Goal: Transaction & Acquisition: Purchase product/service

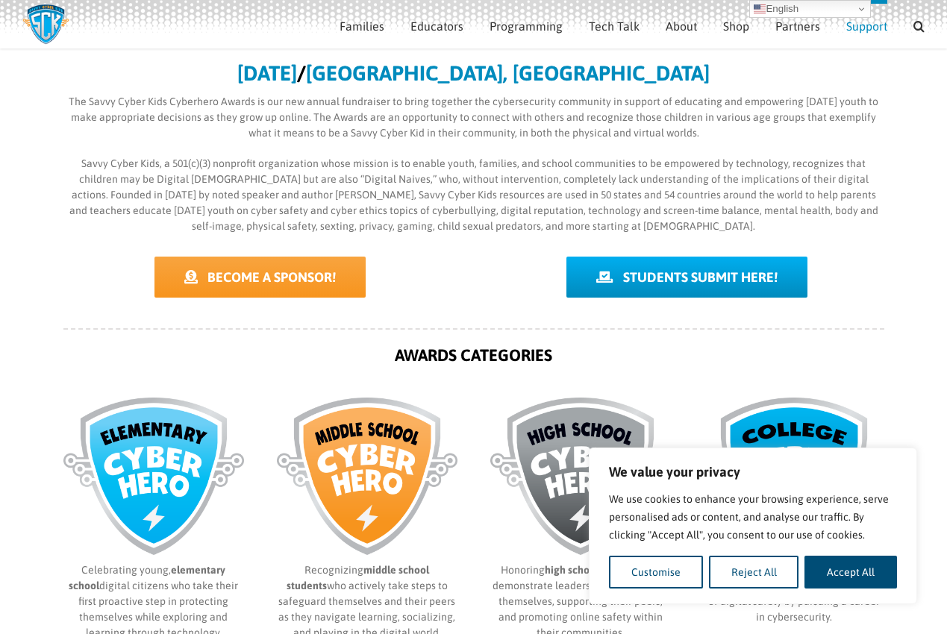
scroll to position [337, 0]
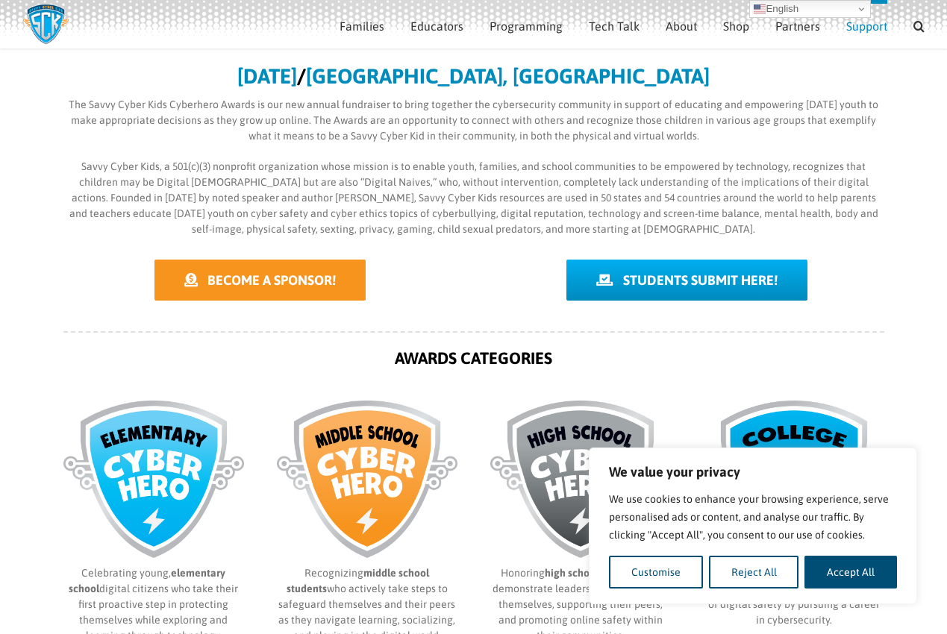
click at [299, 282] on span "BECOME A SPONSOR!" at bounding box center [271, 280] width 128 height 16
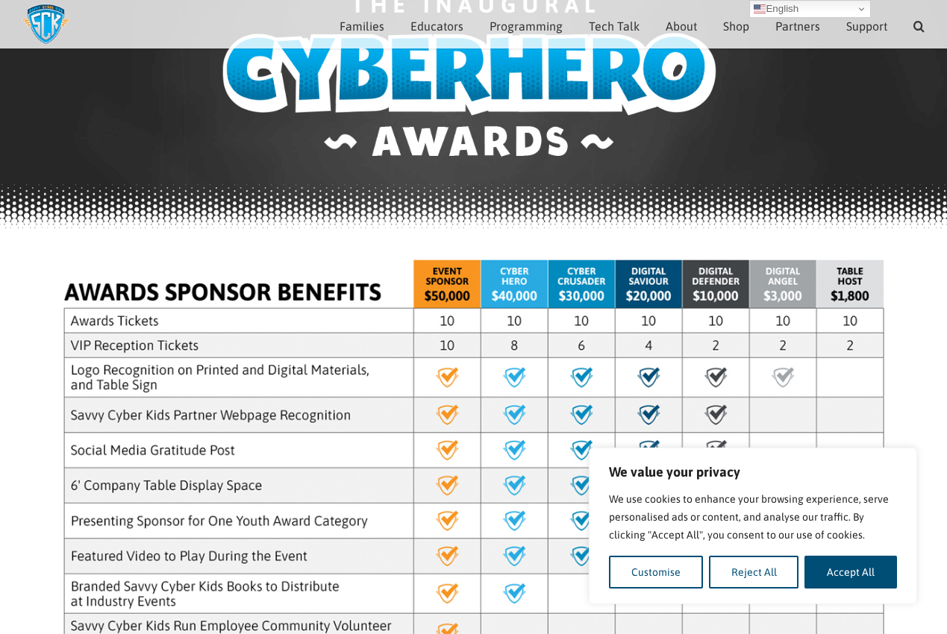
scroll to position [147, 0]
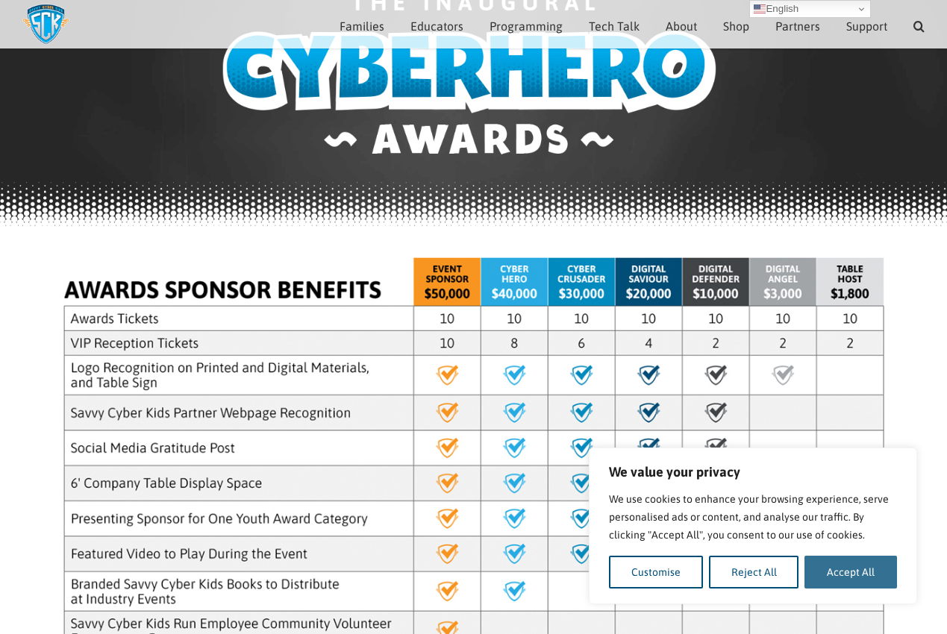
click at [836, 563] on button "Accept All" at bounding box center [850, 572] width 93 height 33
checkbox input "true"
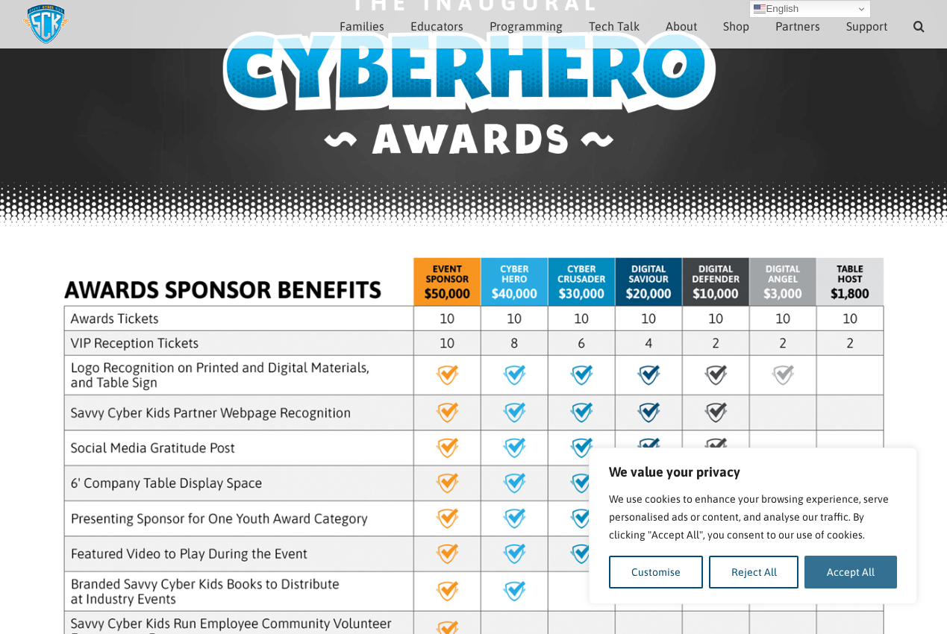
checkbox input "true"
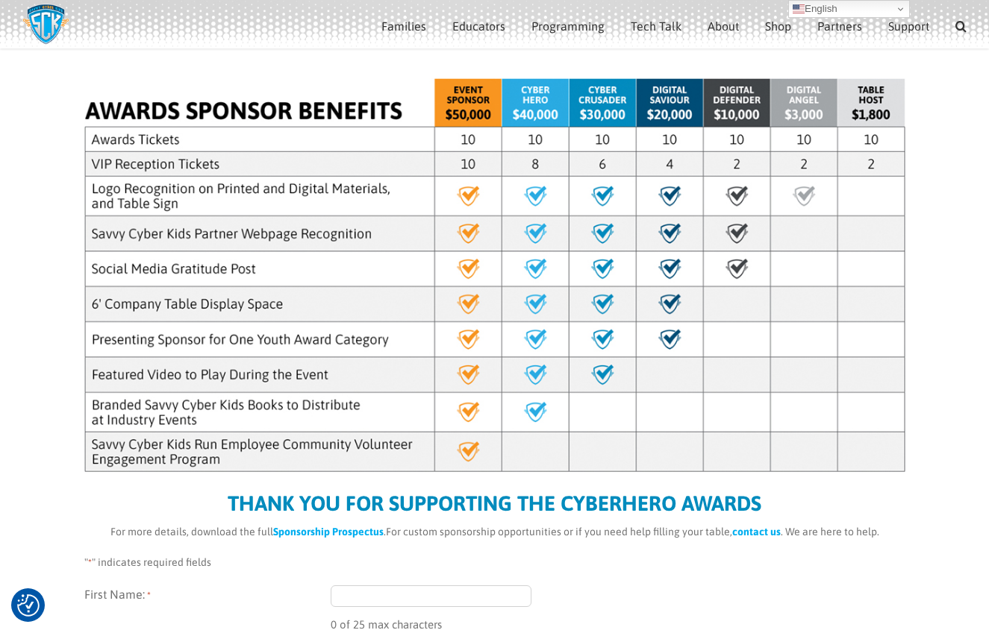
scroll to position [328, 0]
